Goal: Task Accomplishment & Management: Use online tool/utility

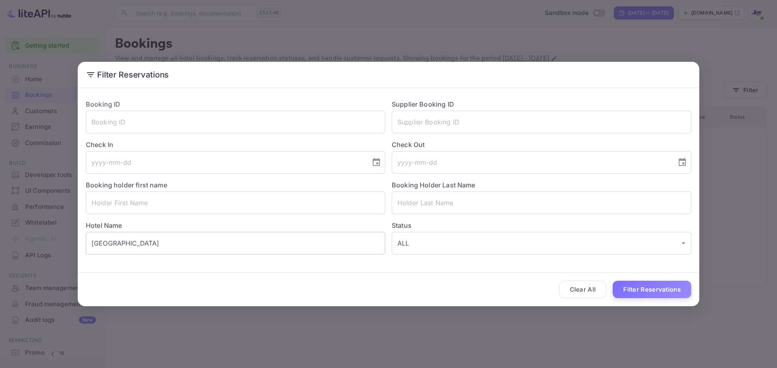
click at [161, 242] on input "[GEOGRAPHIC_DATA]" at bounding box center [235, 243] width 299 height 23
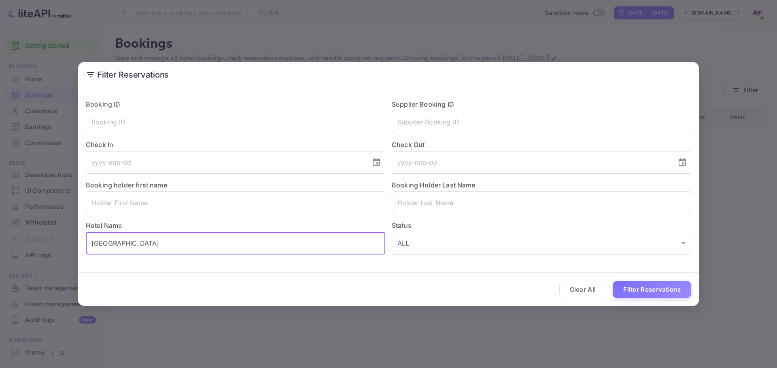
click at [161, 242] on input "[GEOGRAPHIC_DATA]" at bounding box center [235, 243] width 299 height 23
click at [161, 242] on input "text" at bounding box center [235, 243] width 299 height 23
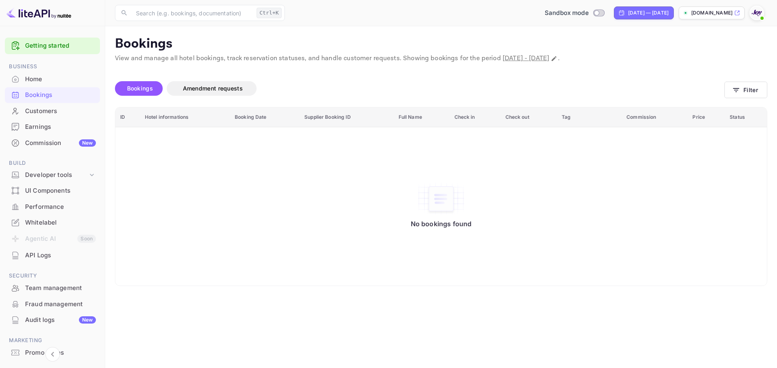
click at [41, 95] on div "Bookings" at bounding box center [60, 95] width 71 height 9
